Goal: Task Accomplishment & Management: Use online tool/utility

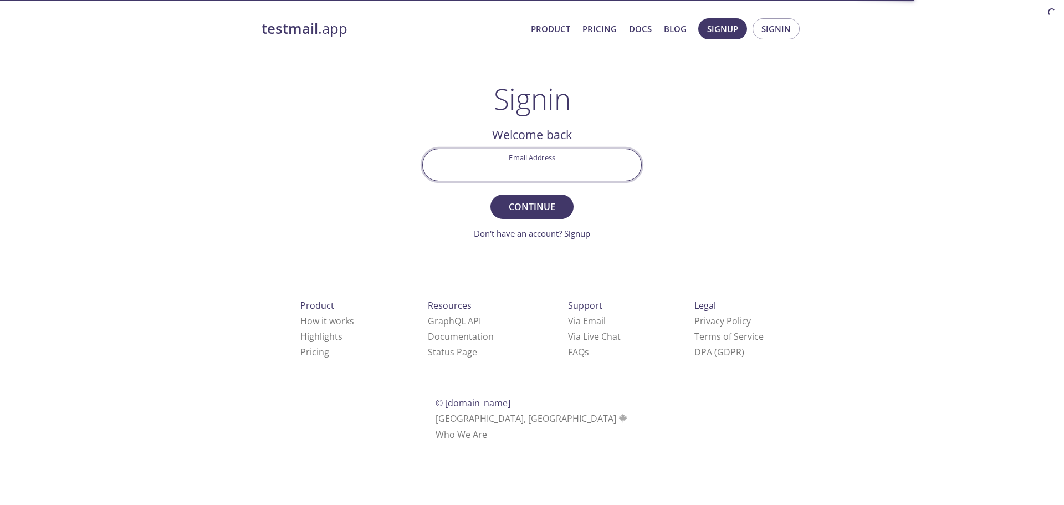
click at [541, 168] on input "Email Address" at bounding box center [532, 165] width 218 height 32
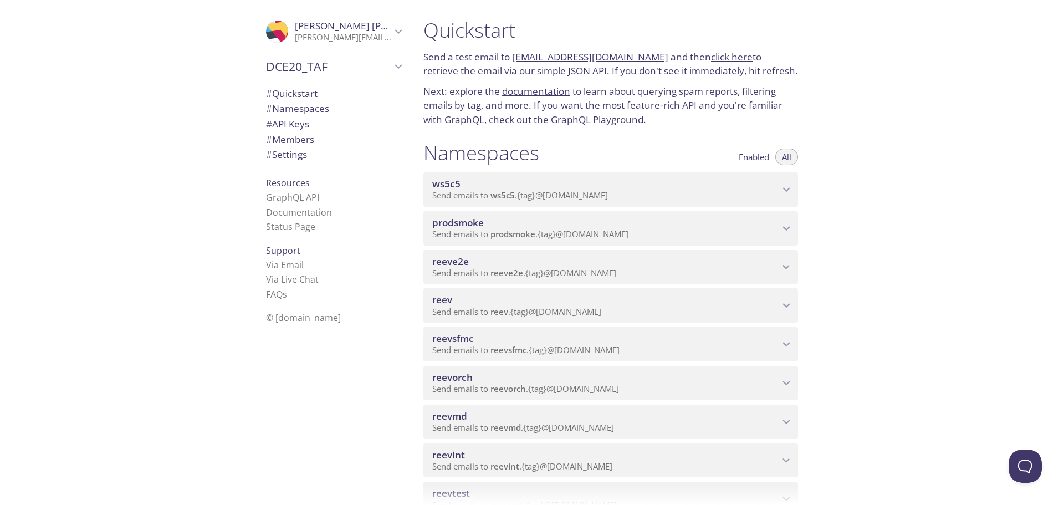
click at [989, 247] on div "Quickstart Send a test email to [EMAIL_ADDRESS][DOMAIN_NAME] and then click her…" at bounding box center [738, 252] width 649 height 505
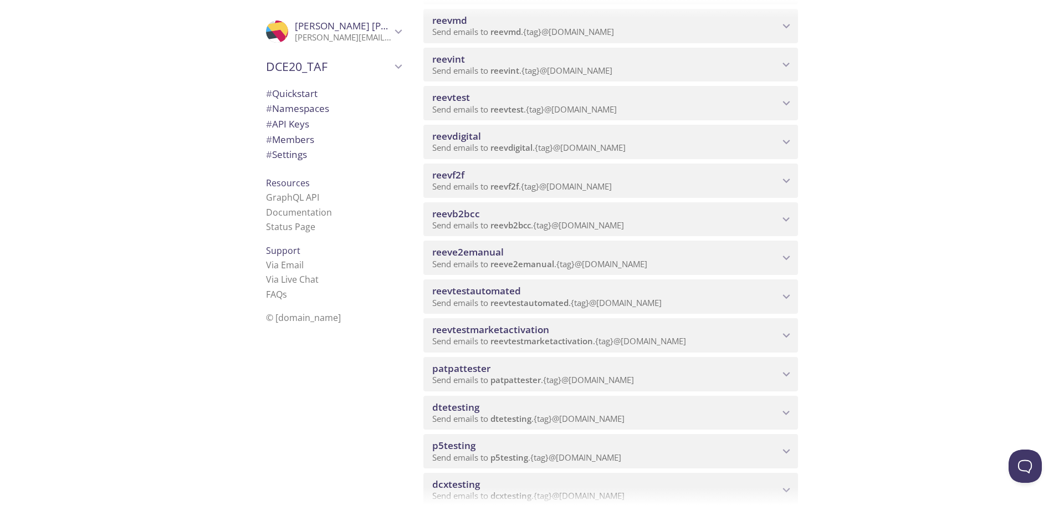
click at [603, 258] on span "Send emails to reeve2emanual . {tag} @[DOMAIN_NAME]" at bounding box center [539, 263] width 215 height 11
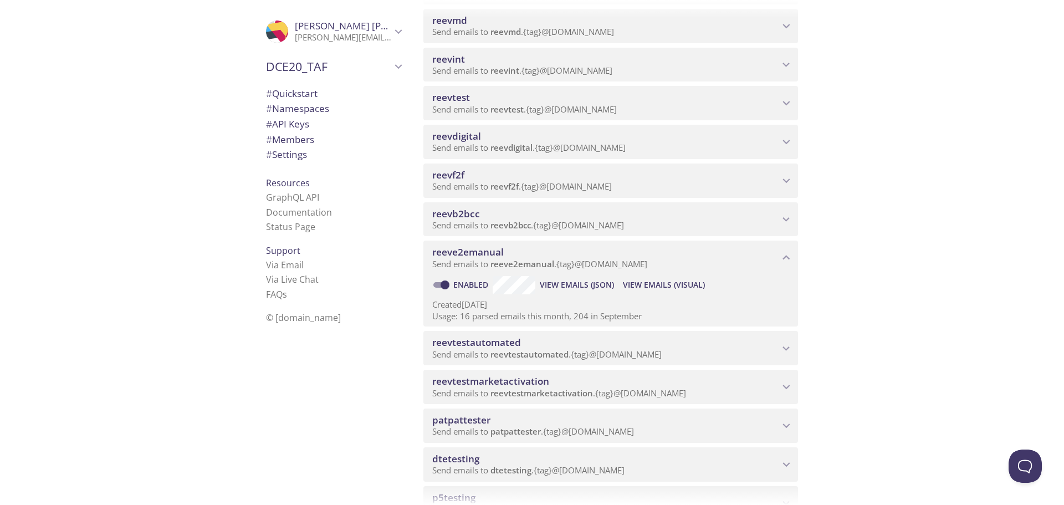
click at [647, 280] on span "View Emails (Visual)" at bounding box center [664, 284] width 82 height 13
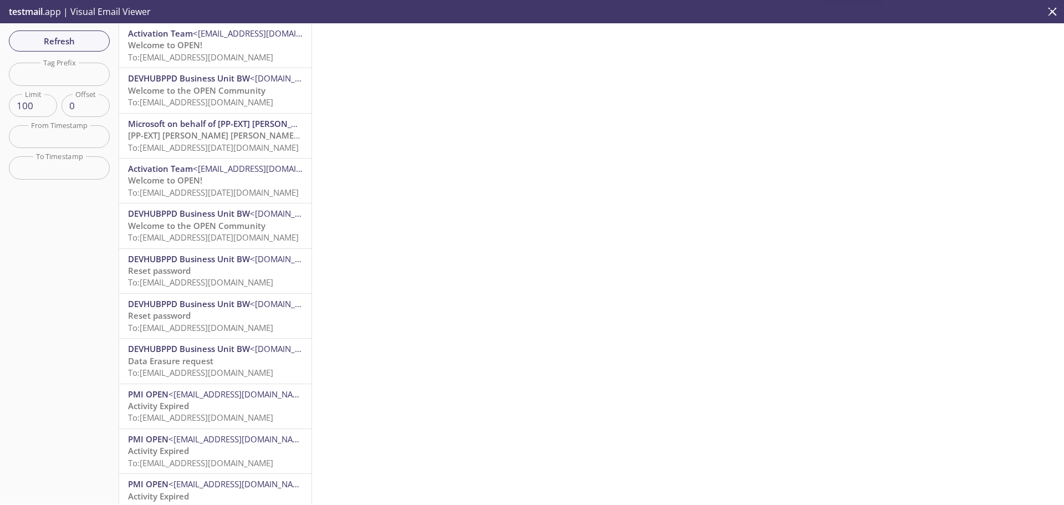
click at [153, 78] on span "DEVHUBPPD Business Unit BW" at bounding box center [189, 78] width 122 height 11
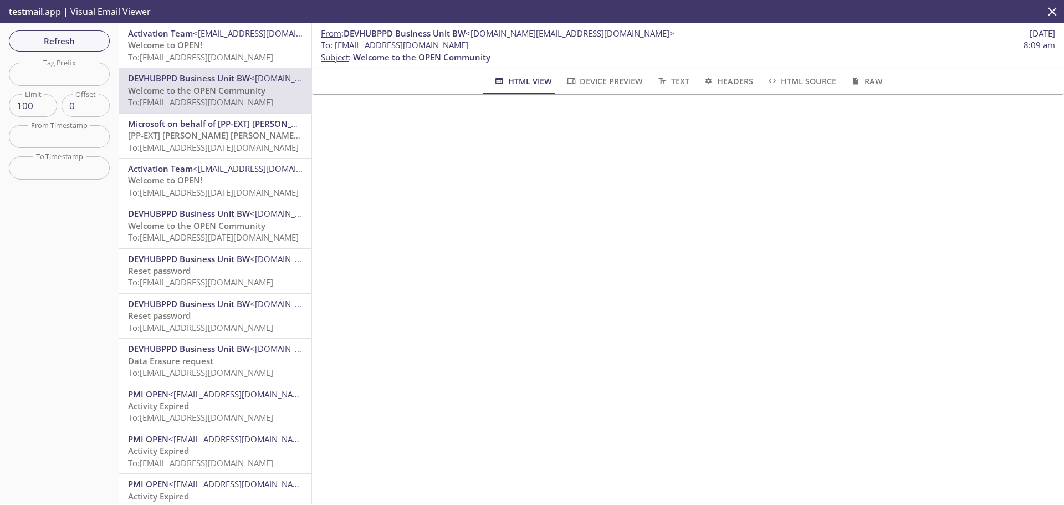
scroll to position [57, 0]
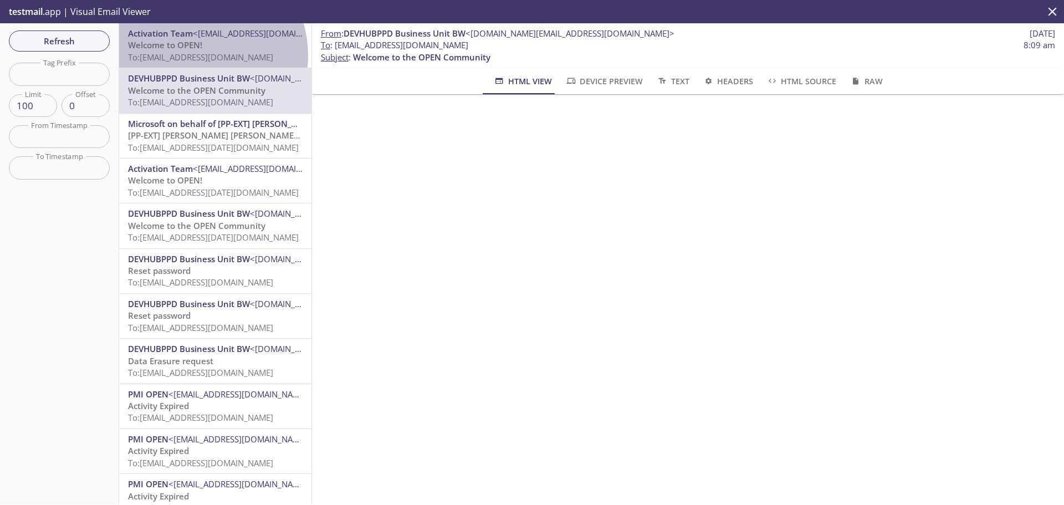
click at [183, 57] on span "To: [EMAIL_ADDRESS][DOMAIN_NAME]" at bounding box center [200, 57] width 145 height 11
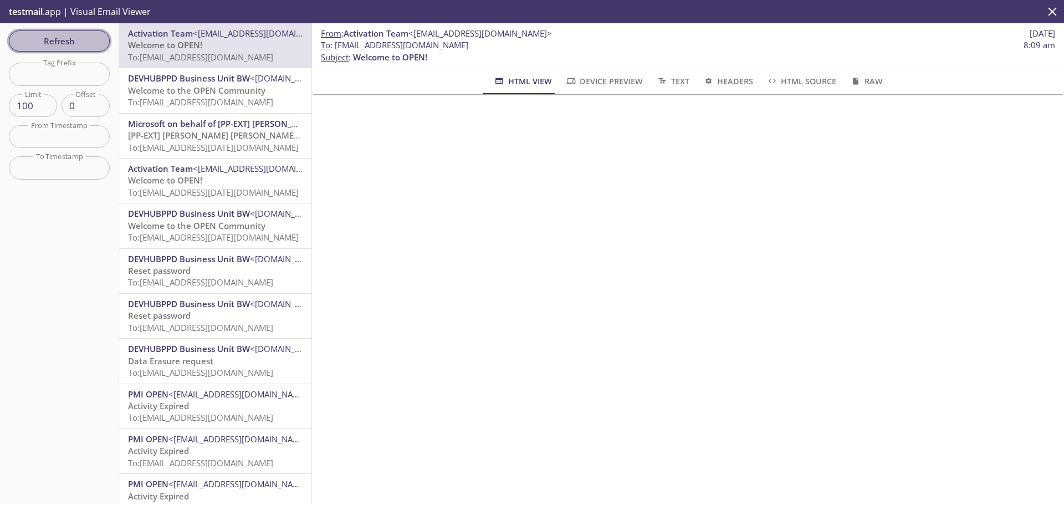
click at [73, 42] on span "Refresh" at bounding box center [59, 41] width 83 height 14
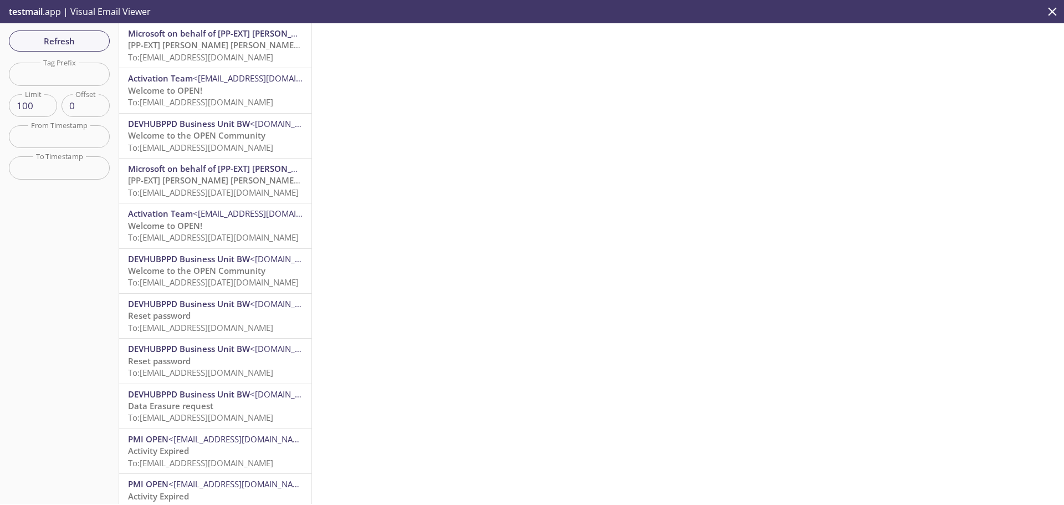
click at [67, 41] on span "Refresh" at bounding box center [59, 41] width 83 height 14
click at [162, 57] on span "To: [EMAIL_ADDRESS][DOMAIN_NAME]" at bounding box center [200, 57] width 145 height 11
